Goal: Task Accomplishment & Management: Manage account settings

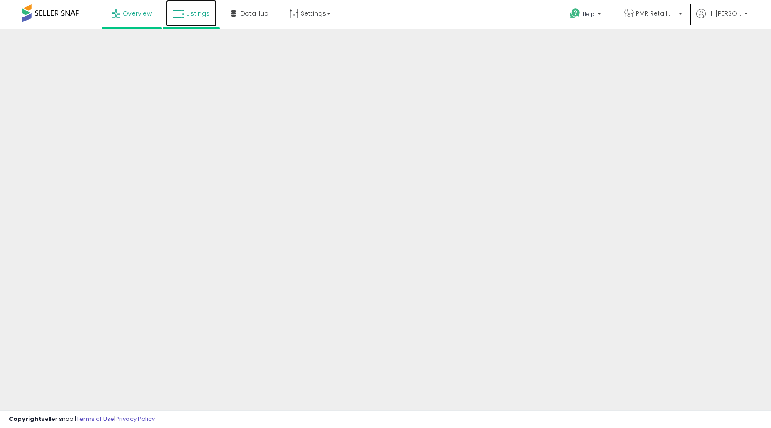
click at [184, 17] on link "Listings" at bounding box center [191, 13] width 50 height 27
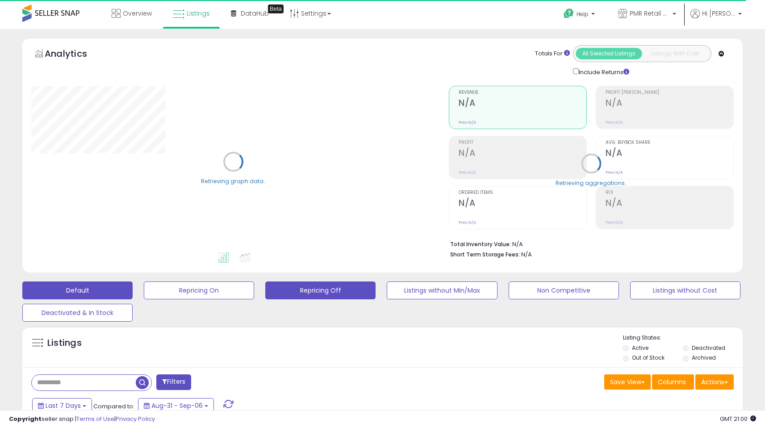
click at [337, 292] on button "Repricing Off" at bounding box center [320, 290] width 110 height 18
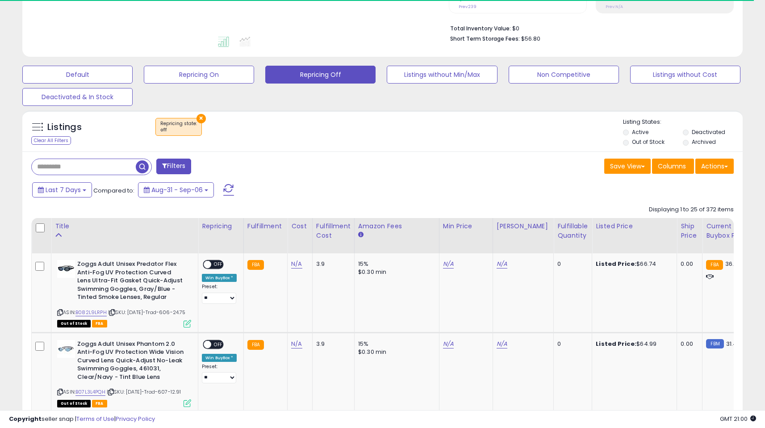
drag, startPoint x: 771, startPoint y: 44, endPoint x: 771, endPoint y: 144, distance: 99.5
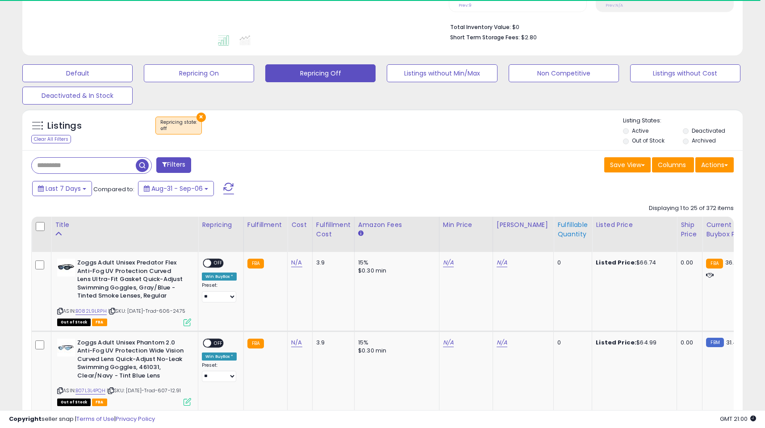
click at [557, 234] on div "Fulfillable Quantity" at bounding box center [572, 229] width 31 height 19
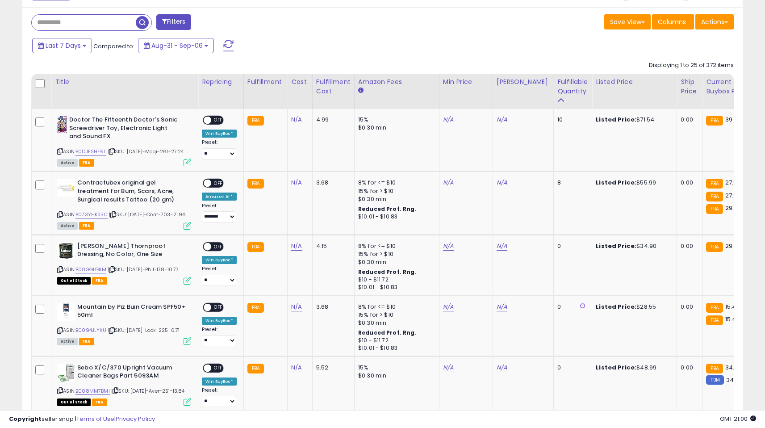
scroll to position [358, 0]
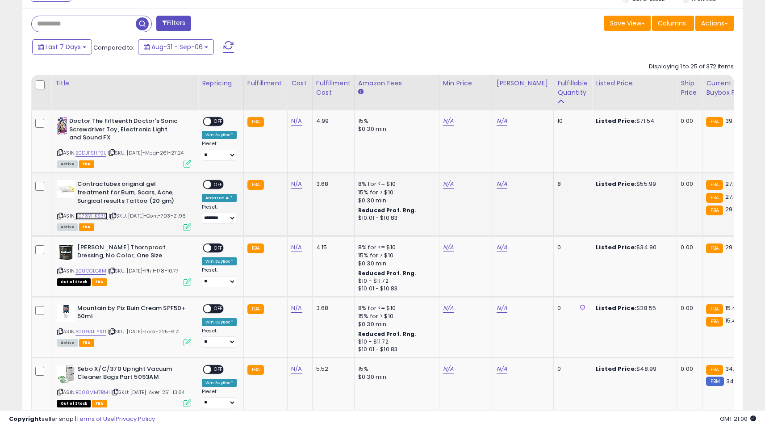
click at [89, 220] on link "B073YHKS3C" at bounding box center [91, 216] width 32 height 8
